Goal: Task Accomplishment & Management: Complete application form

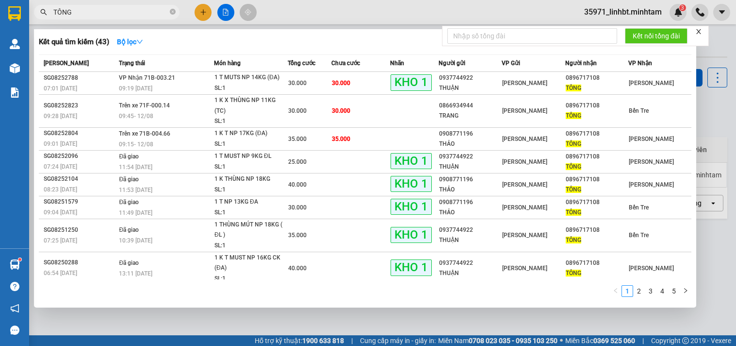
click at [112, 10] on input "TÔNG" at bounding box center [110, 12] width 115 height 11
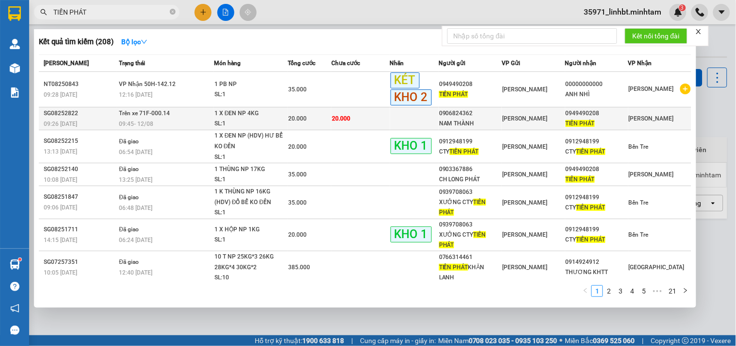
type input "TIẾN PHÁT"
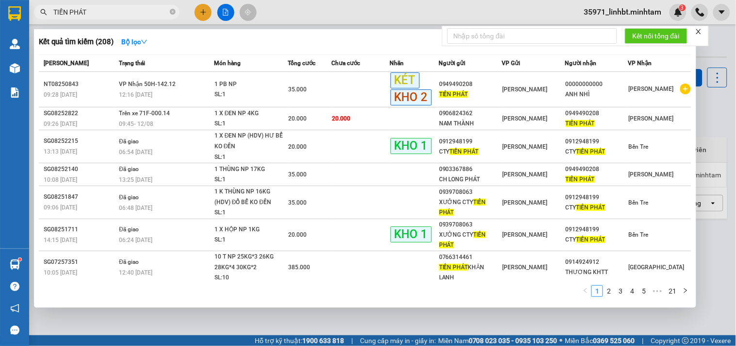
click at [401, 115] on td at bounding box center [414, 118] width 49 height 23
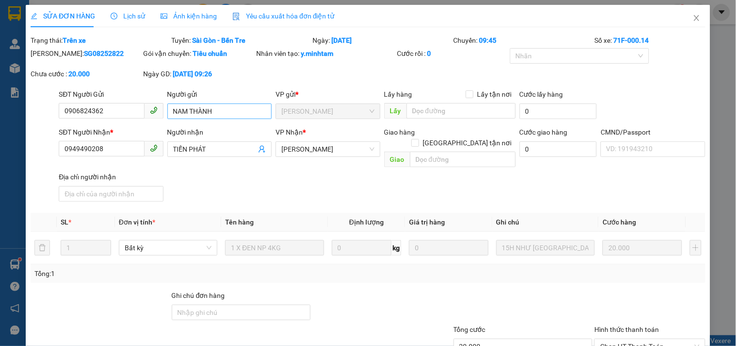
type input "0906824362"
type input "NAM THÀNH"
type input "0949490208"
type input "TIẾN PHÁT"
type input "20.000"
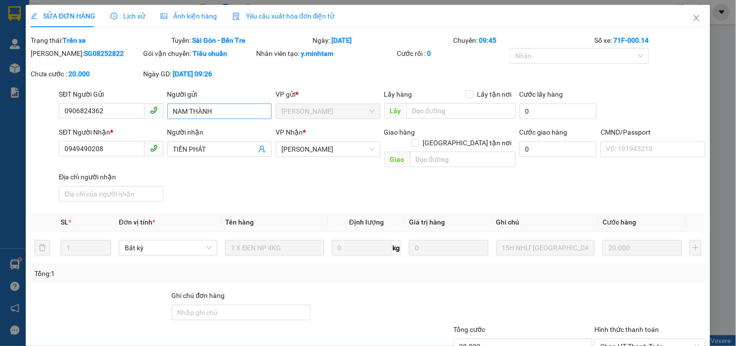
type input "20.000"
click at [693, 18] on icon "close" at bounding box center [697, 18] width 8 height 8
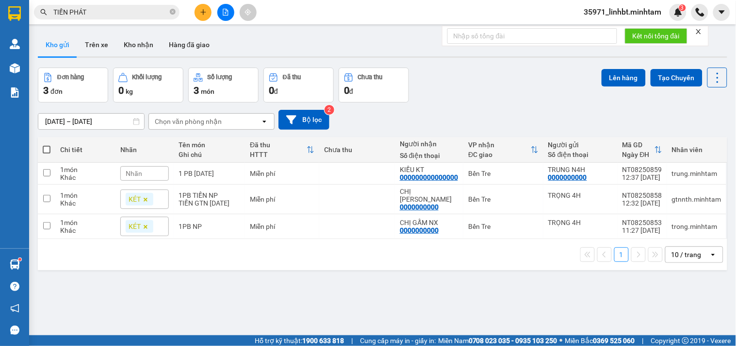
click at [80, 18] on span "TIẾN PHÁT" at bounding box center [107, 12] width 146 height 15
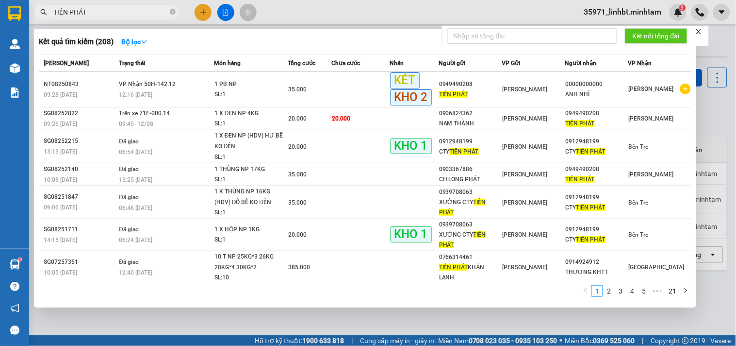
click at [80, 18] on span "TIẾN PHÁT" at bounding box center [107, 12] width 146 height 15
click at [81, 11] on input "TIẾN PHÁT" at bounding box center [110, 12] width 115 height 11
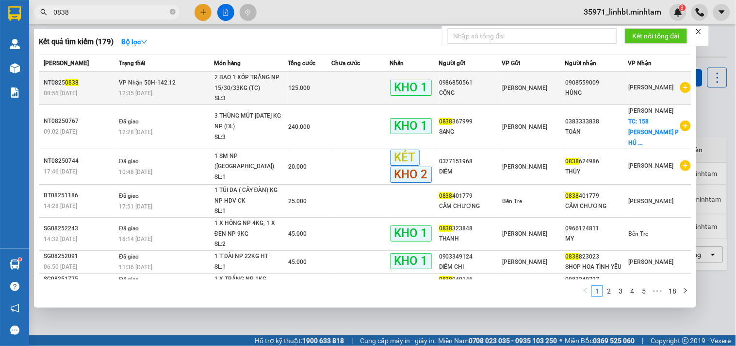
type input "0838"
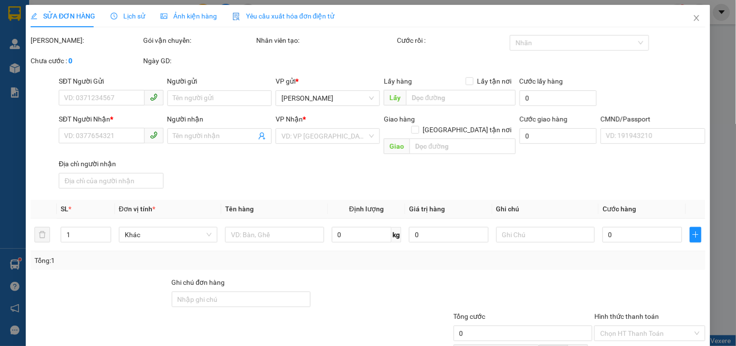
type input "0986850561"
type input "CÔNG"
type input "0908559009"
type input "HÙNG"
type input "125.000"
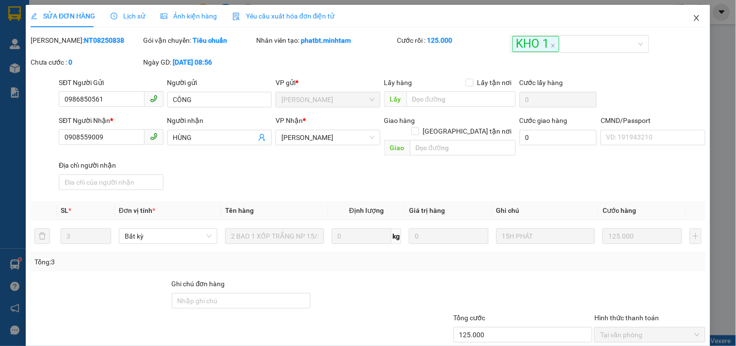
click at [693, 20] on icon "close" at bounding box center [697, 18] width 8 height 8
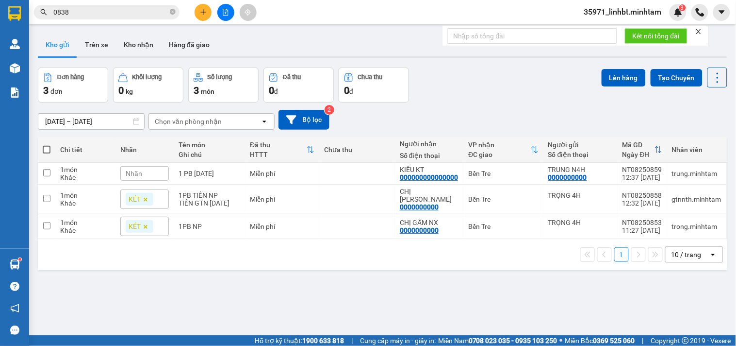
click at [88, 9] on input "0838" at bounding box center [110, 12] width 115 height 11
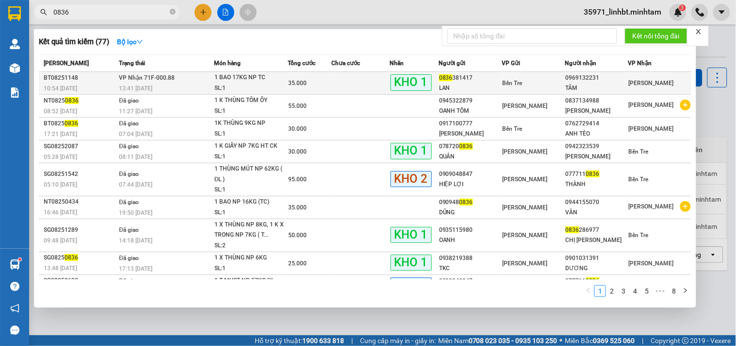
type input "0836"
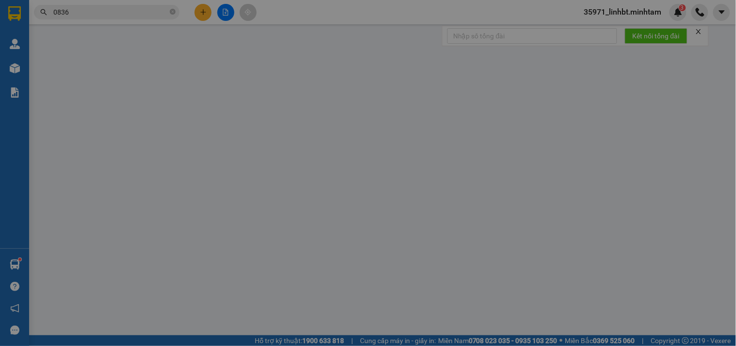
type input "0836381417"
type input "LAN"
type input "0969132231"
type input "TÂM"
type input "DỪA NN TẮT MÁY KO NGHE"
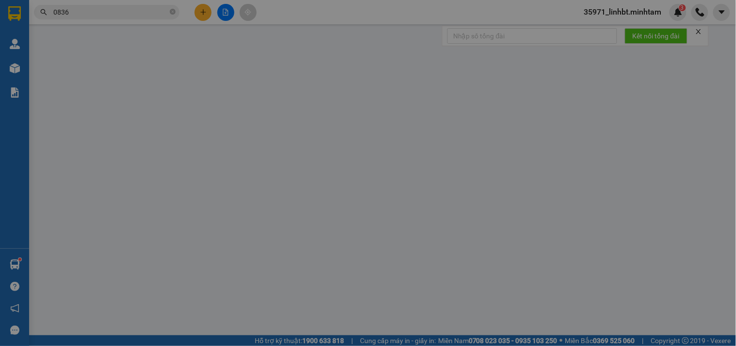
type input "35.000"
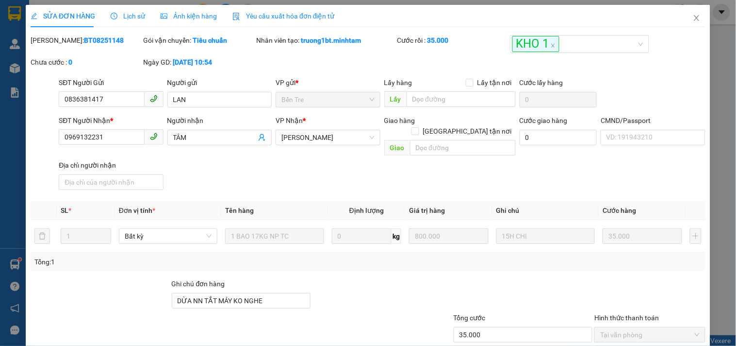
click at [115, 15] on icon "clock-circle" at bounding box center [114, 16] width 7 height 7
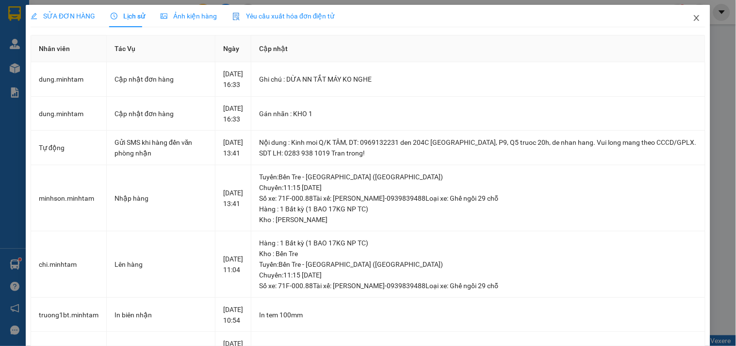
click at [693, 16] on icon "close" at bounding box center [697, 18] width 8 height 8
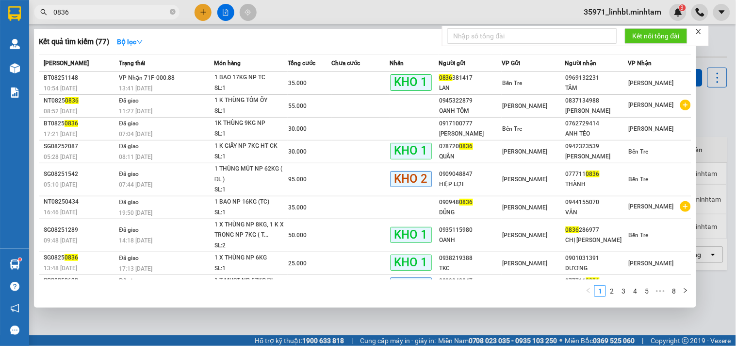
click at [96, 10] on input "0836" at bounding box center [110, 12] width 115 height 11
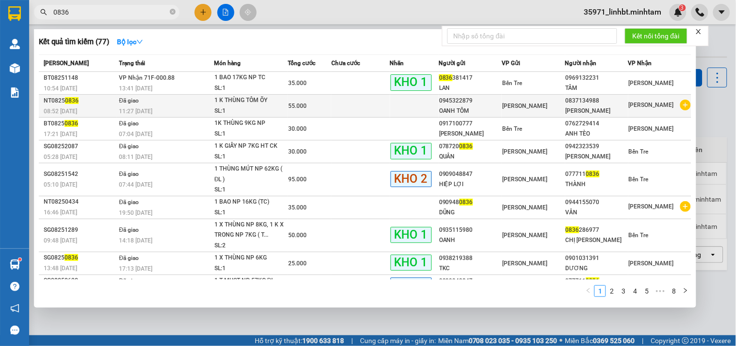
click at [170, 112] on div "11:27 [DATE]" at bounding box center [166, 111] width 94 height 11
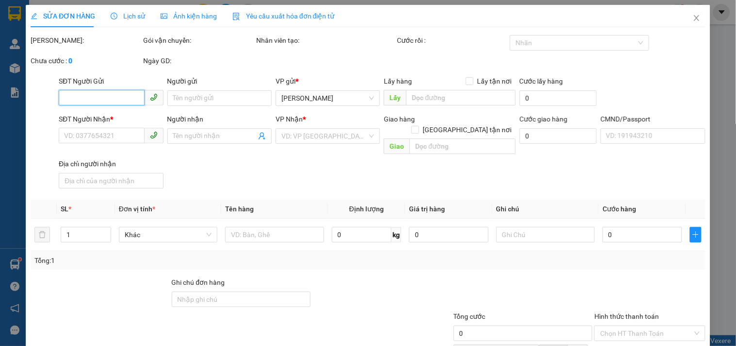
type input "0945322879"
type input "OANH TÔM"
type input "0837134988"
type input "[PERSON_NAME]"
type input "55.000"
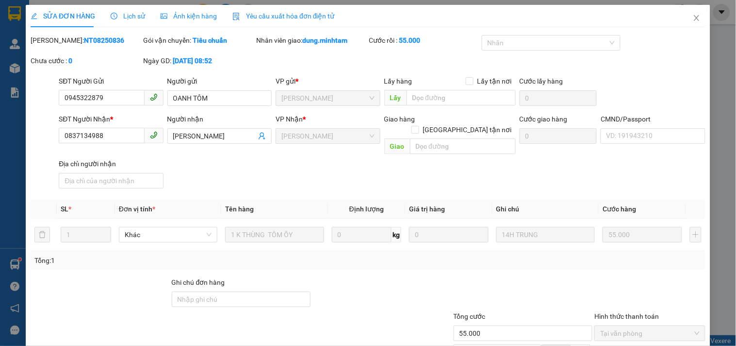
click at [111, 13] on icon "clock-circle" at bounding box center [114, 16] width 7 height 7
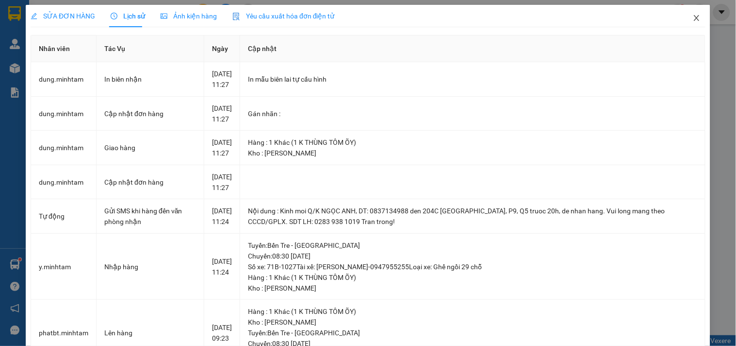
click at [693, 21] on icon "close" at bounding box center [697, 18] width 8 height 8
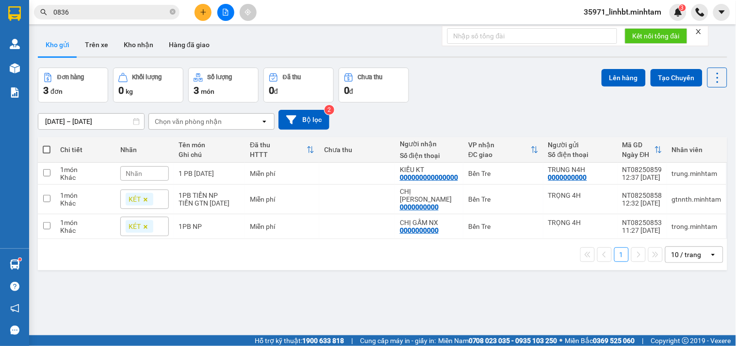
click at [76, 15] on input "0836" at bounding box center [110, 12] width 115 height 11
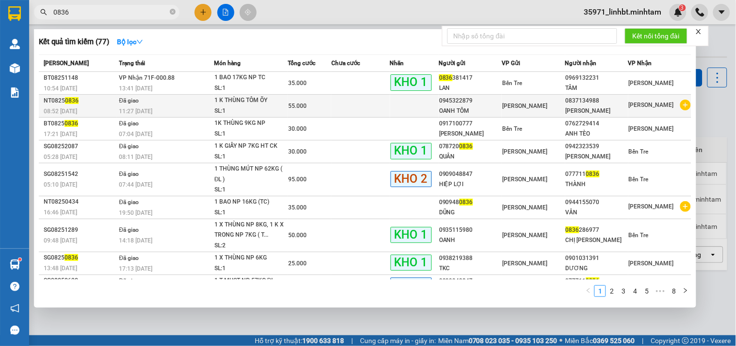
click at [306, 103] on div "55.000" at bounding box center [309, 105] width 43 height 11
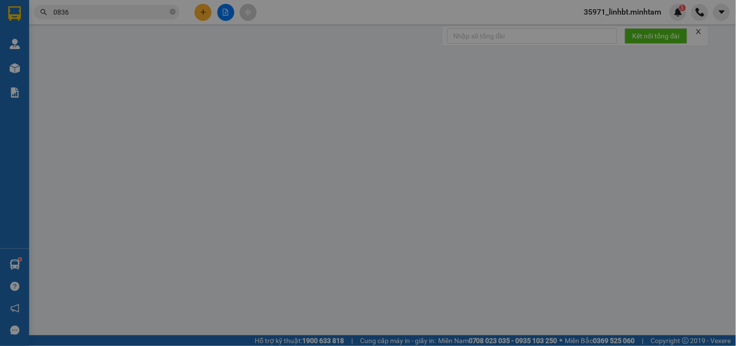
type input "0945322879"
type input "OANH TÔM"
type input "0837134988"
type input "[PERSON_NAME]"
type input "55.000"
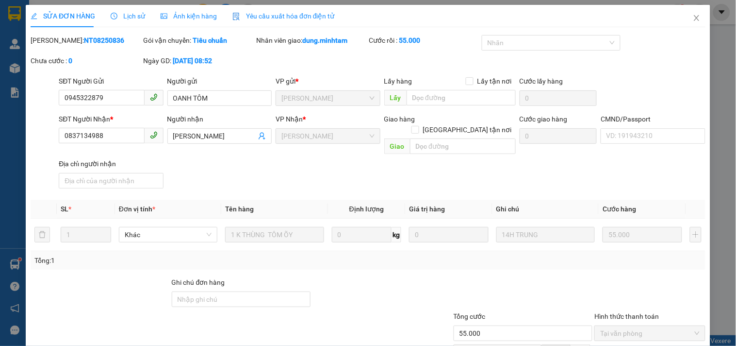
click at [118, 15] on span "Lịch sử" at bounding box center [128, 16] width 34 height 8
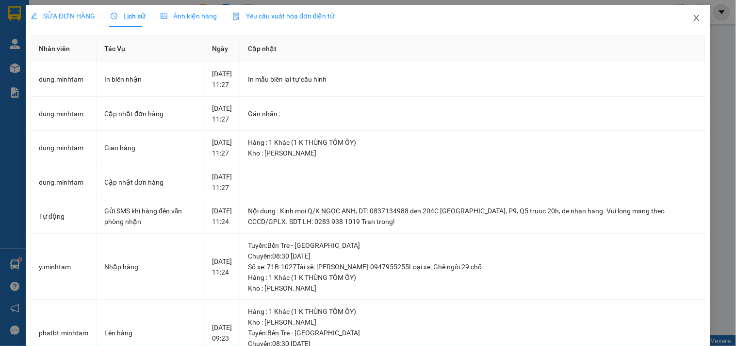
click at [693, 17] on icon "close" at bounding box center [697, 18] width 8 height 8
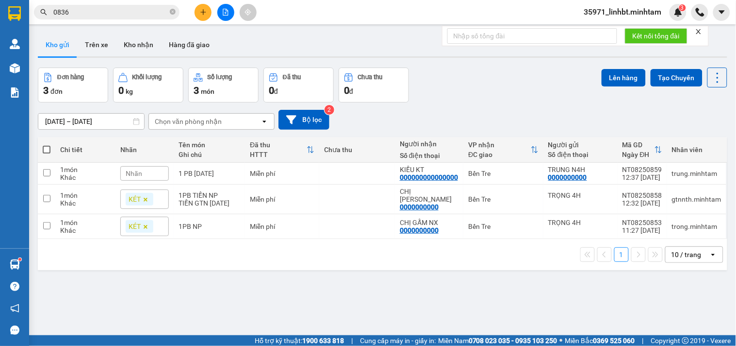
click at [199, 11] on button at bounding box center [203, 12] width 17 height 17
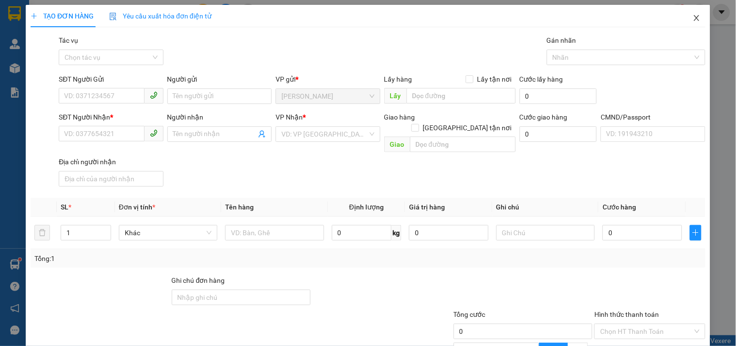
click at [693, 17] on span "Close" at bounding box center [696, 18] width 27 height 27
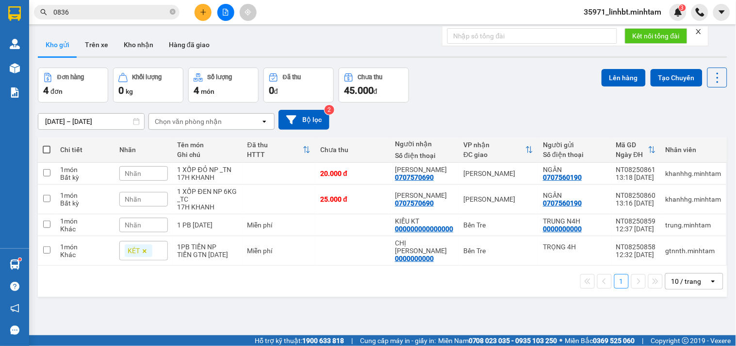
click at [201, 6] on button at bounding box center [203, 12] width 17 height 17
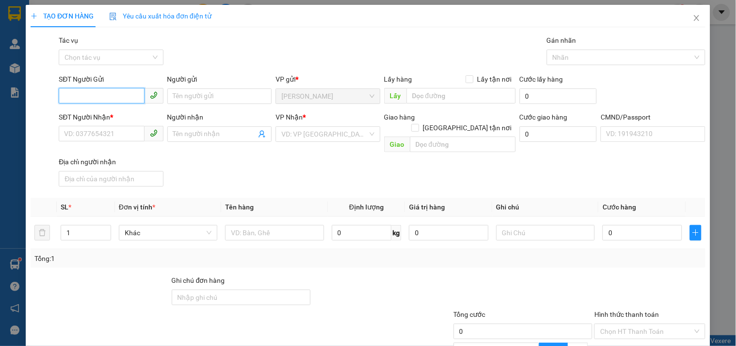
click at [94, 93] on input "SĐT Người Gửi" at bounding box center [101, 96] width 85 height 16
click at [142, 109] on div "0388547724 - DÌ 9" at bounding box center [109, 116] width 103 height 16
type input "0388547724"
type input "DÌ 9"
type input "0933774978"
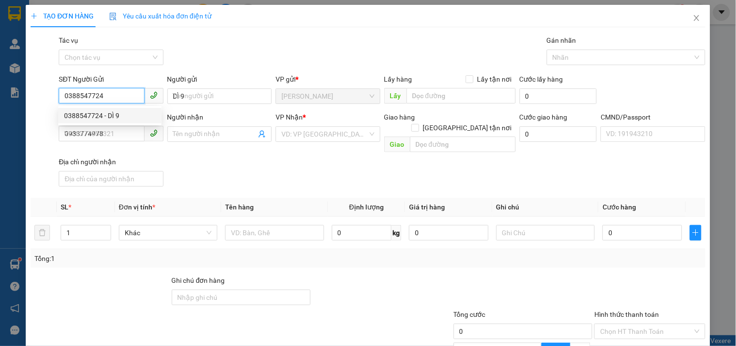
type input "TUẤN"
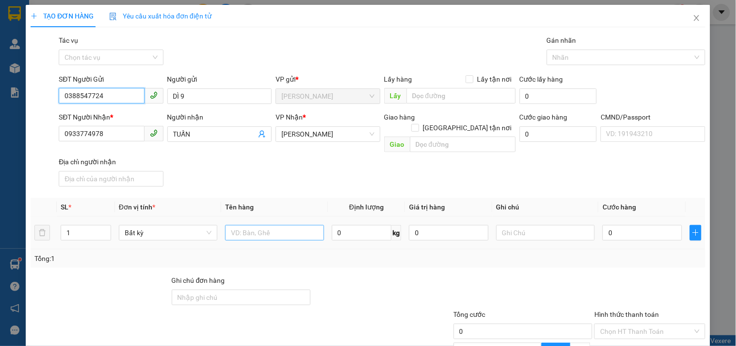
type input "0388547724"
click at [252, 225] on input "text" at bounding box center [274, 233] width 99 height 16
type input "1 X TRẮNG 15KG_ ĐA"
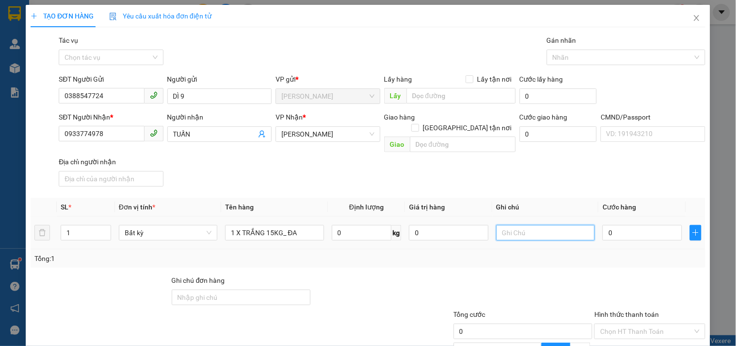
click at [526, 225] on input "text" at bounding box center [545, 233] width 99 height 16
type input "18H LINH"
click at [630, 225] on input "0" at bounding box center [643, 233] width 80 height 16
type input "3"
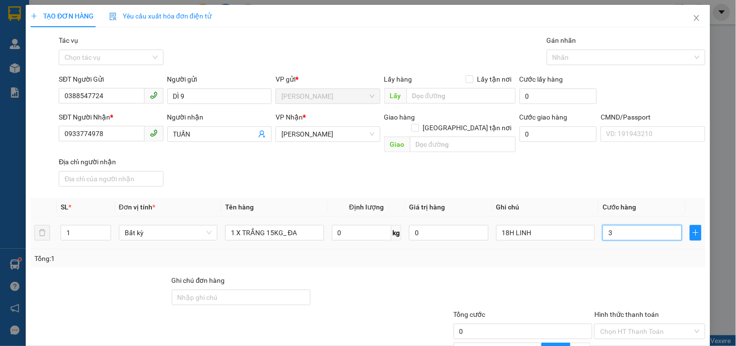
type input "3"
type input "30"
type input "30.000"
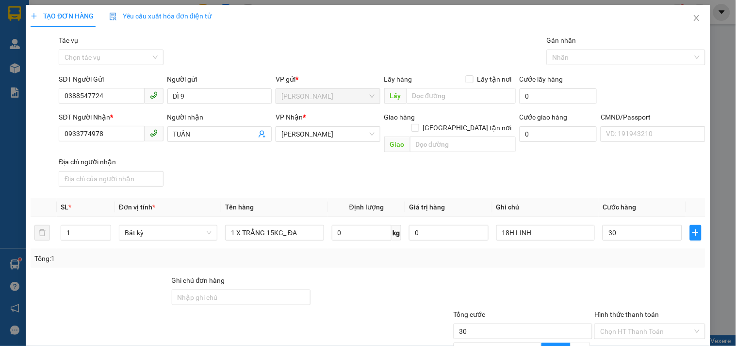
type input "30.000"
click at [496, 253] on div "Tổng: 1" at bounding box center [367, 258] width 667 height 11
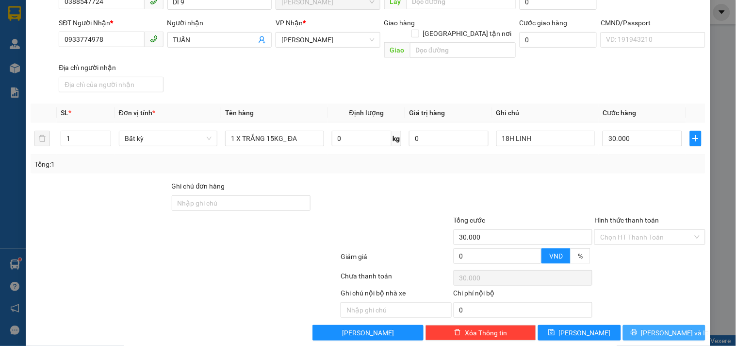
click at [653, 327] on span "[PERSON_NAME] và In" at bounding box center [676, 332] width 68 height 11
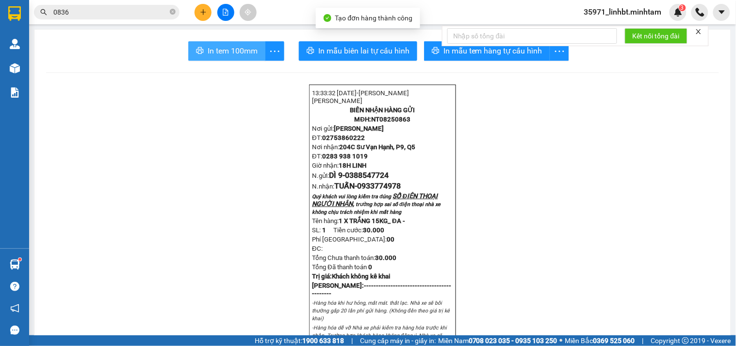
click at [236, 46] on span "In tem 100mm" at bounding box center [233, 51] width 50 height 12
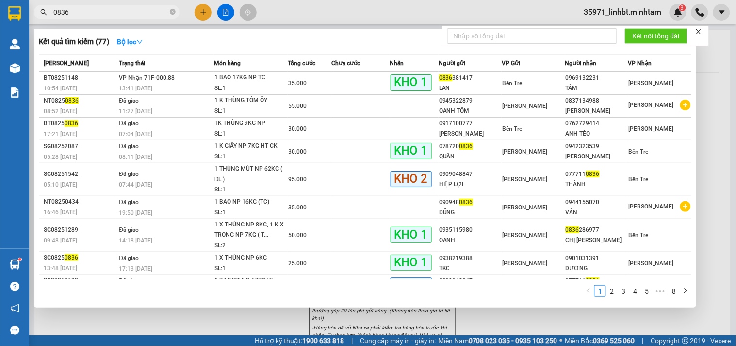
click at [102, 10] on input "0836" at bounding box center [110, 12] width 115 height 11
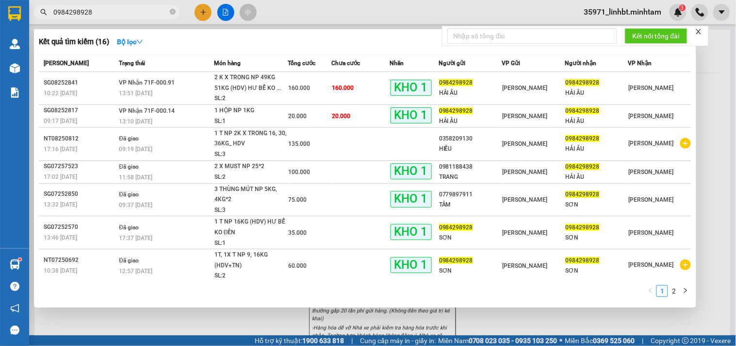
type input "0984298928"
click at [345, 70] on th "Chưa cước" at bounding box center [360, 63] width 58 height 17
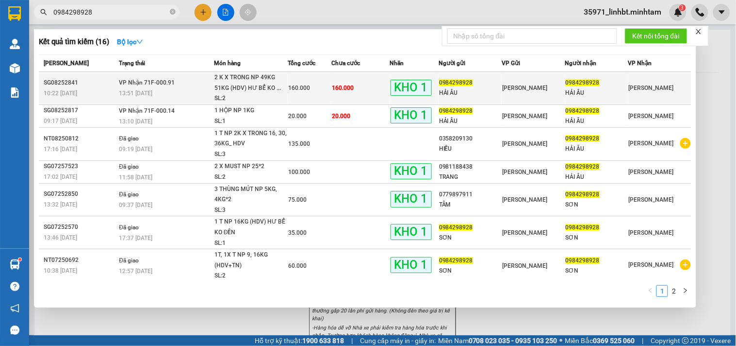
click at [336, 78] on td "160.000" at bounding box center [360, 88] width 58 height 33
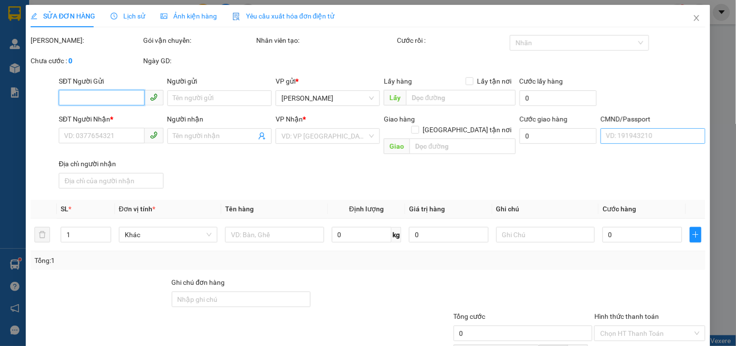
type input "0984298928"
type input "HẢI ÂU"
type input "0984298928"
type input "HẢI ÂU"
type input "HCK"
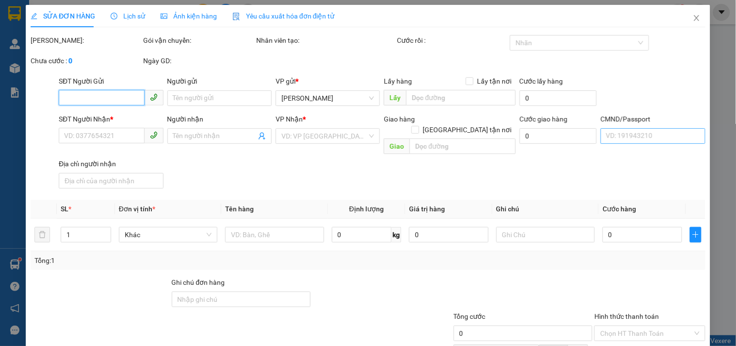
type input "160.000"
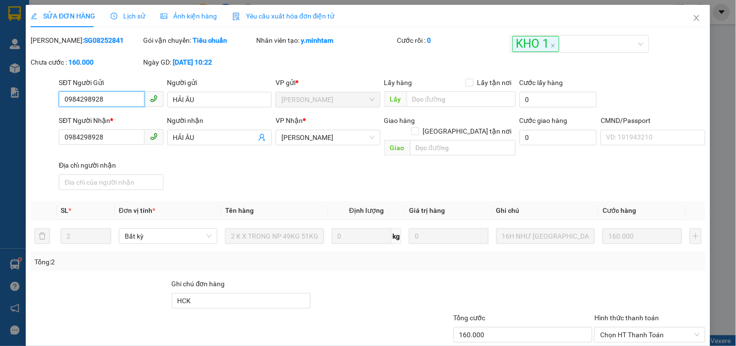
scroll to position [98, 0]
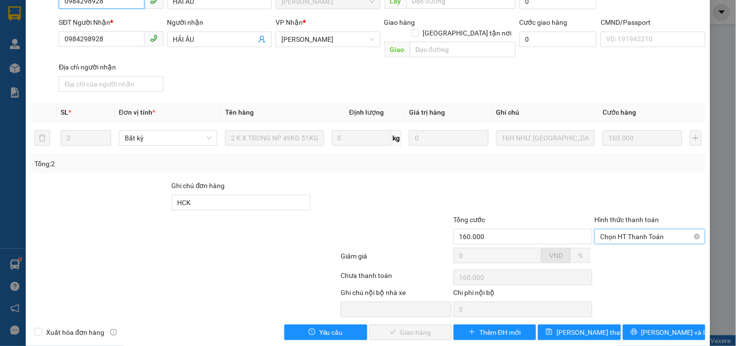
click at [642, 229] on span "Chọn HT Thanh Toán" at bounding box center [649, 236] width 99 height 15
click at [629, 245] on div "Tại văn phòng" at bounding box center [644, 243] width 98 height 11
type input "0"
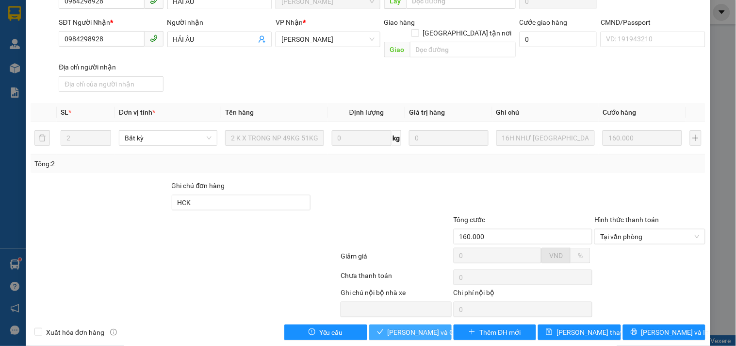
click at [411, 327] on span "[PERSON_NAME] và Giao hàng" at bounding box center [434, 332] width 93 height 11
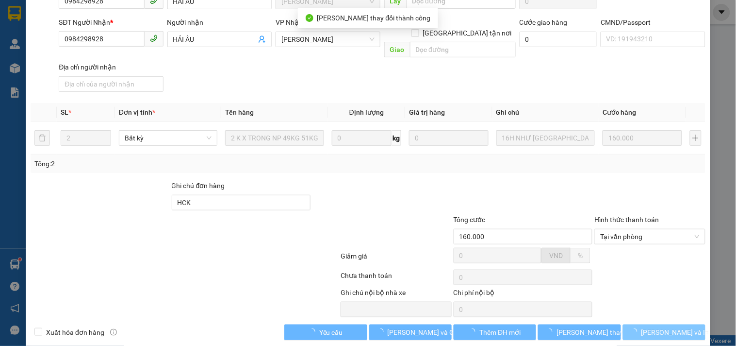
click at [675, 327] on span "[PERSON_NAME] và In" at bounding box center [676, 332] width 68 height 11
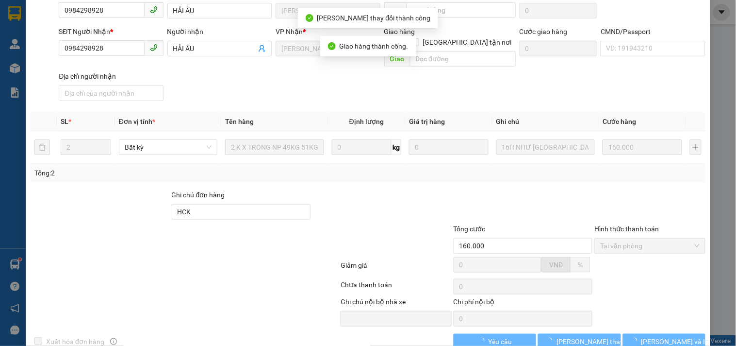
click at [674, 336] on span "[PERSON_NAME] và In" at bounding box center [676, 341] width 68 height 11
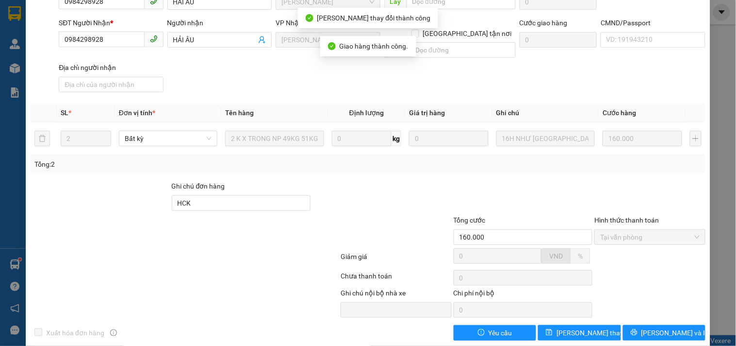
click at [674, 327] on span "[PERSON_NAME] và In" at bounding box center [676, 332] width 68 height 11
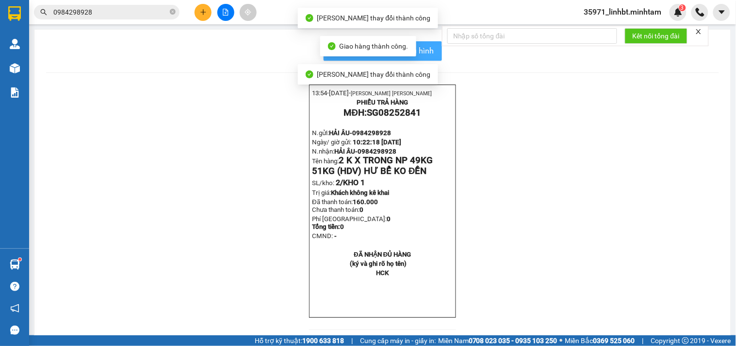
click at [419, 51] on span "In mẫu biên lai tự cấu hình" at bounding box center [388, 51] width 91 height 12
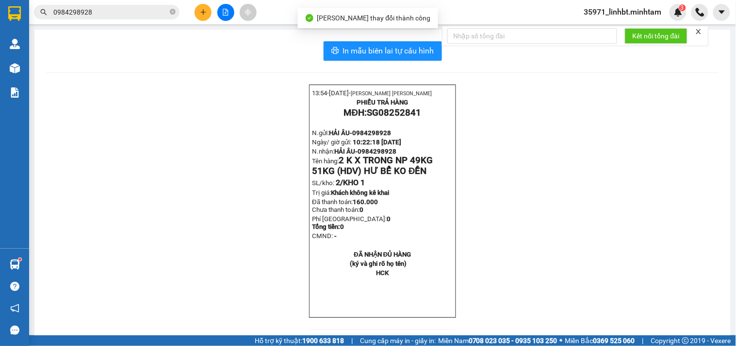
click at [115, 11] on input "0984298928" at bounding box center [110, 12] width 115 height 11
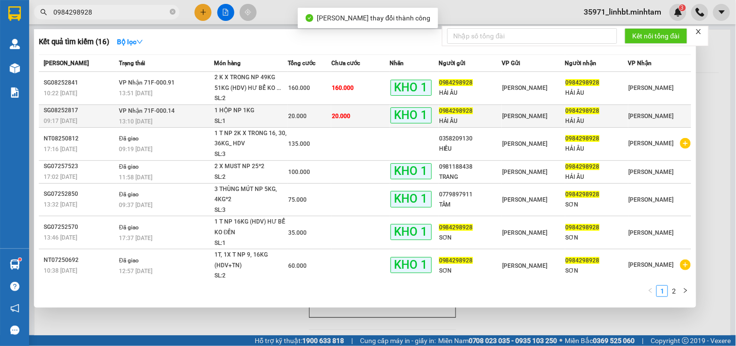
click at [226, 107] on div "1 HỘP NP 1KG" at bounding box center [250, 110] width 73 height 11
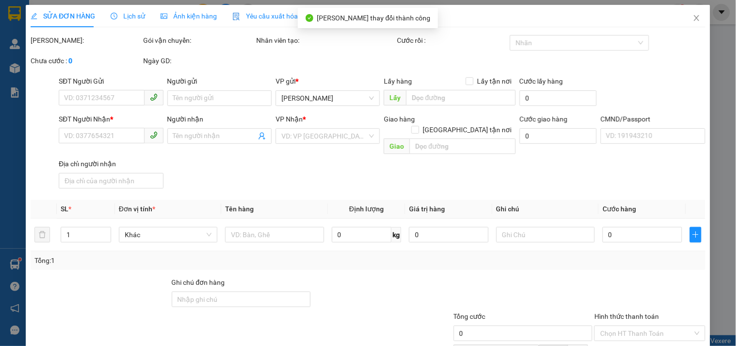
type input "0984298928"
type input "HẢI ÂU"
type input "0984298928"
type input "HẢI ÂU"
type input "knm"
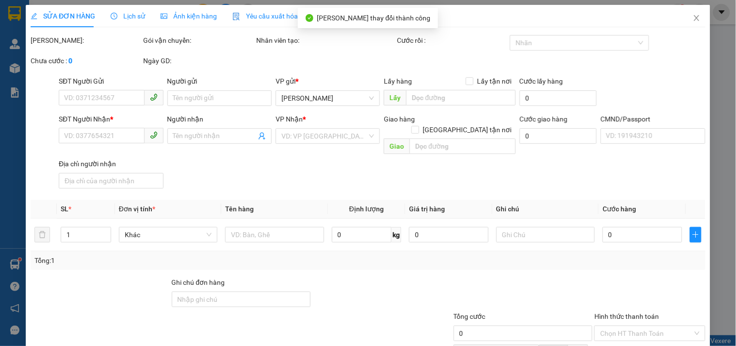
type input "20.000"
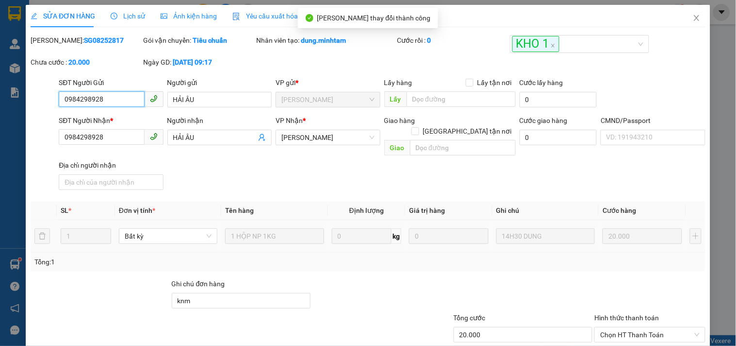
scroll to position [98, 0]
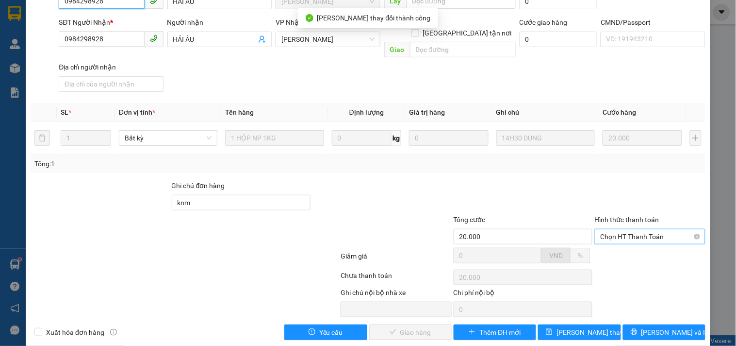
click at [636, 229] on span "Chọn HT Thanh Toán" at bounding box center [649, 236] width 99 height 15
click at [636, 248] on div "Tại văn phòng" at bounding box center [644, 243] width 98 height 11
type input "0"
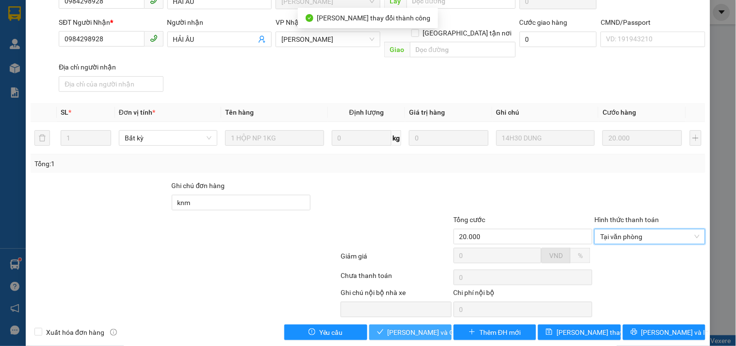
click at [415, 327] on span "[PERSON_NAME] và Giao hàng" at bounding box center [434, 332] width 93 height 11
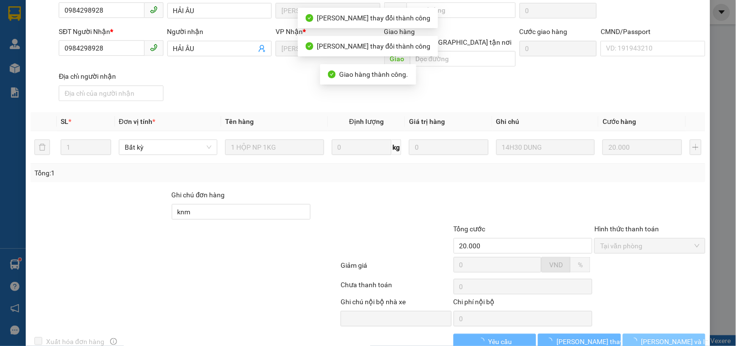
scroll to position [107, 0]
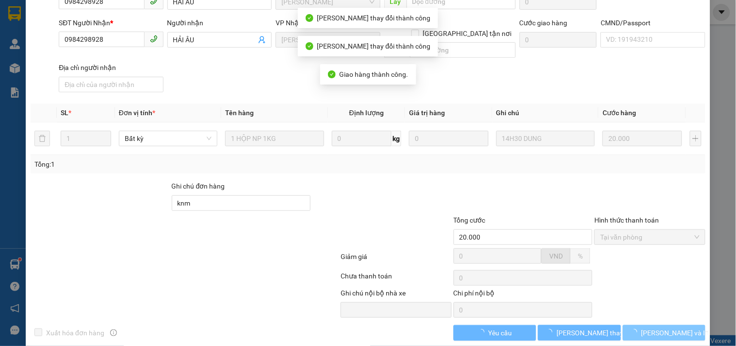
click at [652, 327] on span "[PERSON_NAME] và In" at bounding box center [676, 332] width 68 height 11
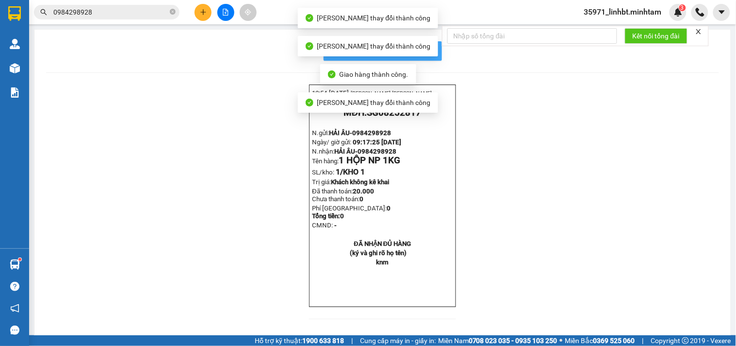
click at [429, 60] on button "In mẫu biên lai tự cấu hình" at bounding box center [383, 50] width 118 height 19
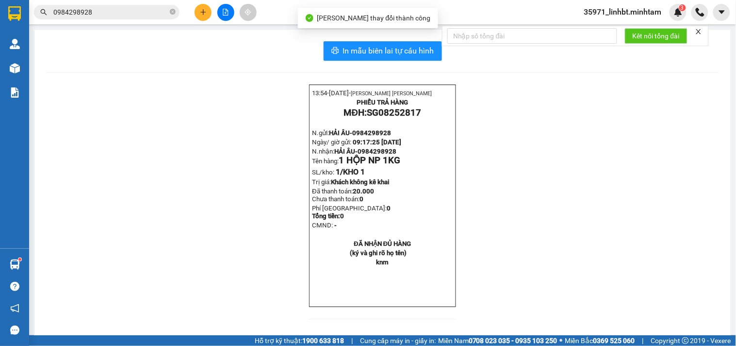
click at [94, 16] on input "0984298928" at bounding box center [110, 12] width 115 height 11
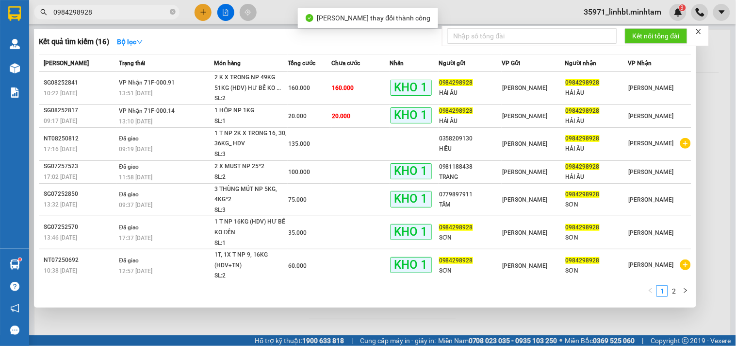
click at [94, 16] on input "0984298928" at bounding box center [110, 12] width 115 height 11
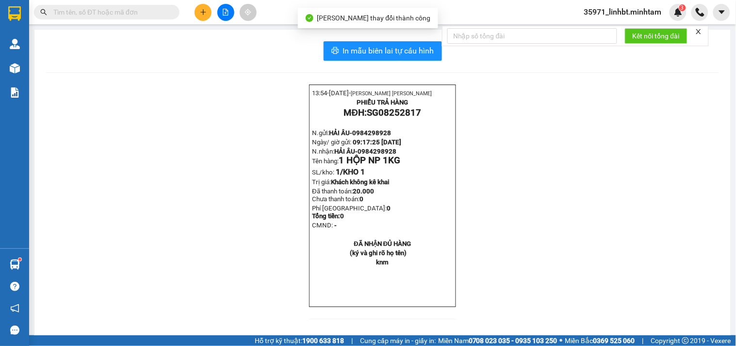
click at [135, 16] on input "text" at bounding box center [110, 12] width 115 height 11
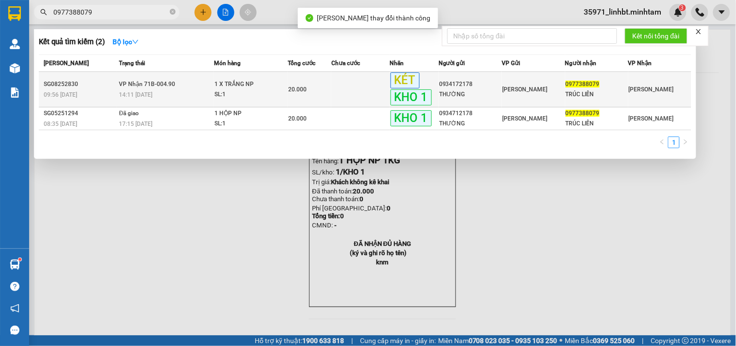
type input "0977388079"
click at [382, 80] on td at bounding box center [360, 89] width 58 height 35
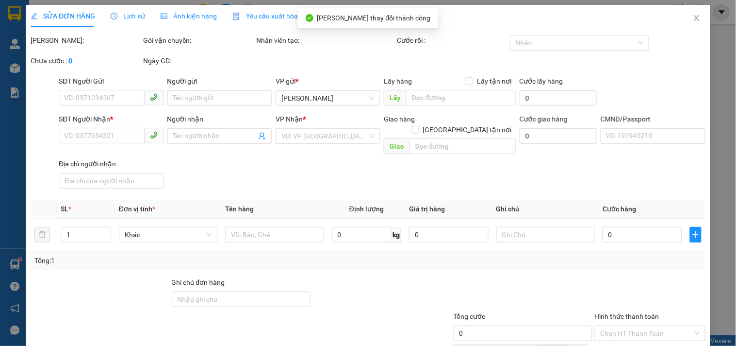
type input "0934172178"
type input "THƯỜNG"
type input "0977388079"
type input "TRÚC LIÊN"
type input "ĐG"
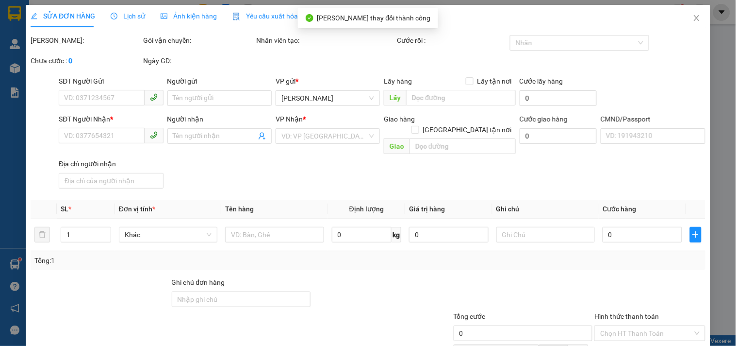
type input "20.000"
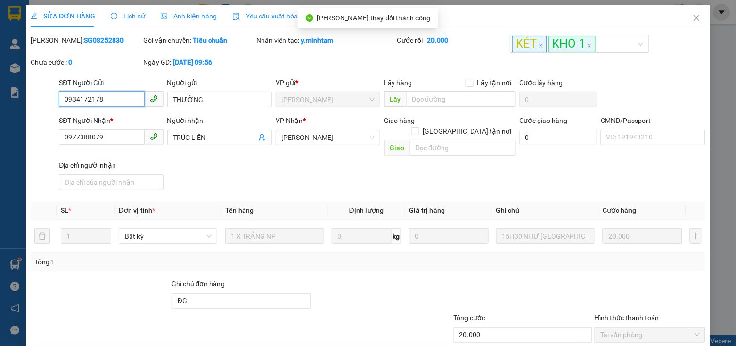
scroll to position [98, 0]
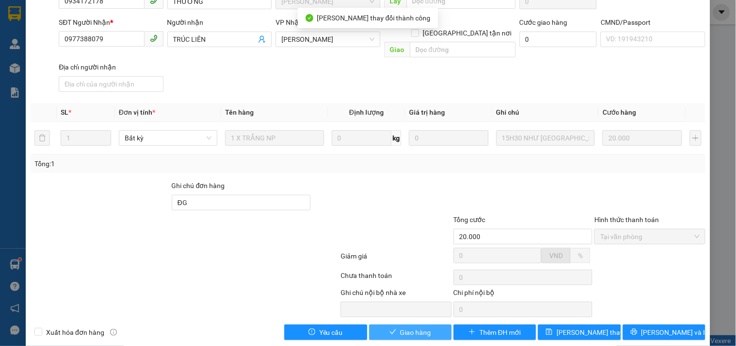
click at [410, 327] on span "Giao hàng" at bounding box center [415, 332] width 31 height 11
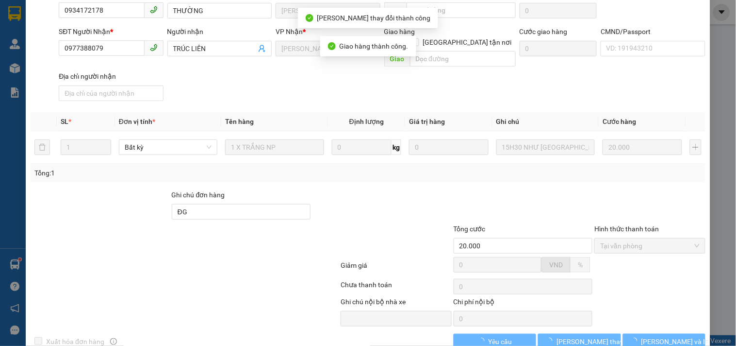
scroll to position [107, 0]
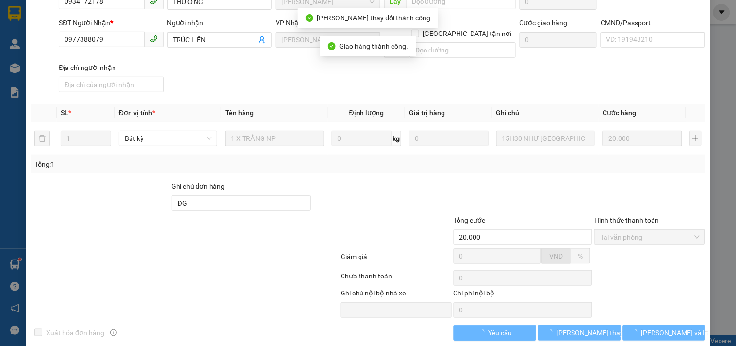
click at [659, 327] on span "[PERSON_NAME] và In" at bounding box center [676, 332] width 68 height 11
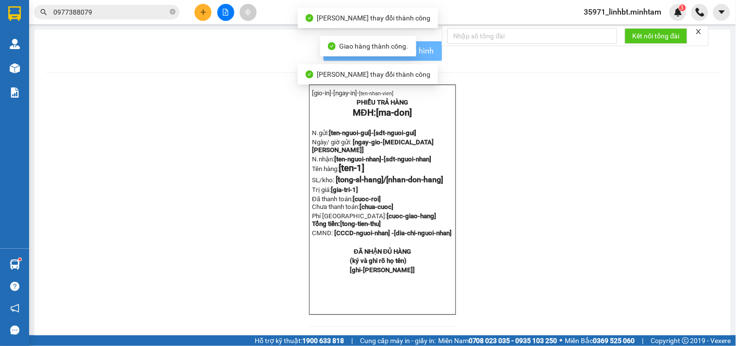
click at [659, 318] on div "[gio-in]- [ngay-in]- [ten-nhan-vien] PHIẾU TRẢ HÀNG MĐH: [ma-don] N.gửi: [ten-n…" at bounding box center [382, 211] width 673 height 254
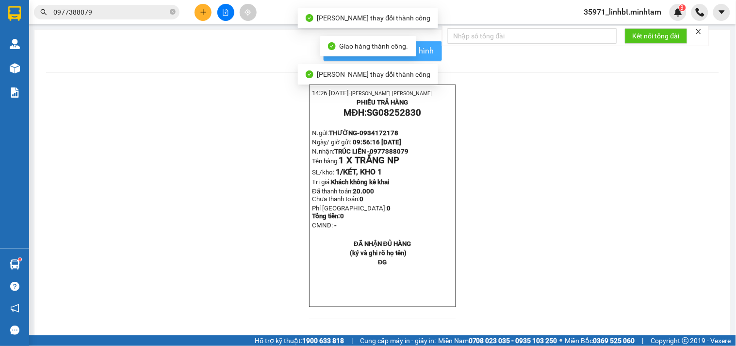
click at [434, 49] on button "In mẫu biên lai tự cấu hình" at bounding box center [383, 50] width 118 height 19
